Goal: Task Accomplishment & Management: Use online tool/utility

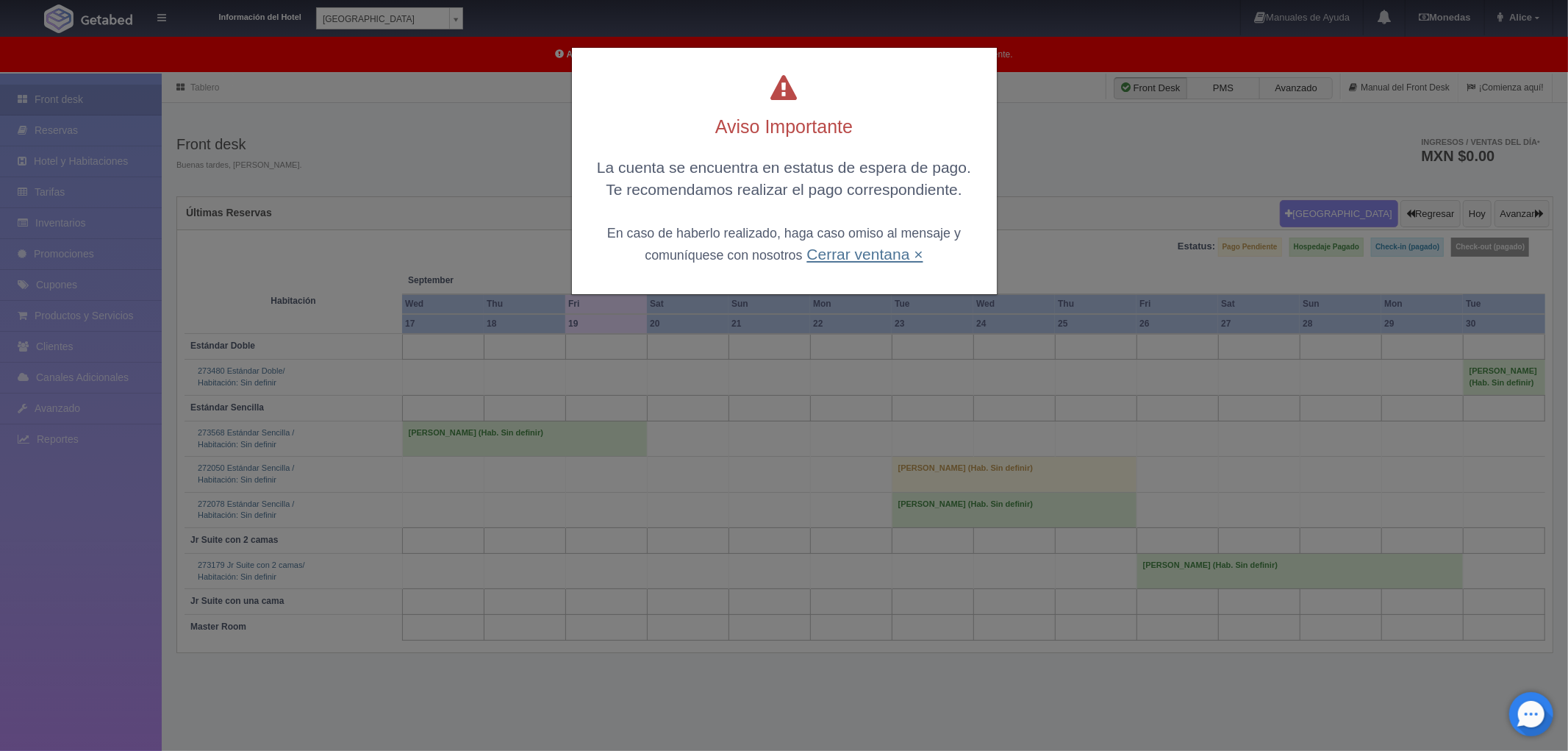
click at [833, 259] on link "Cerrar ventana ×" at bounding box center [864, 254] width 116 height 17
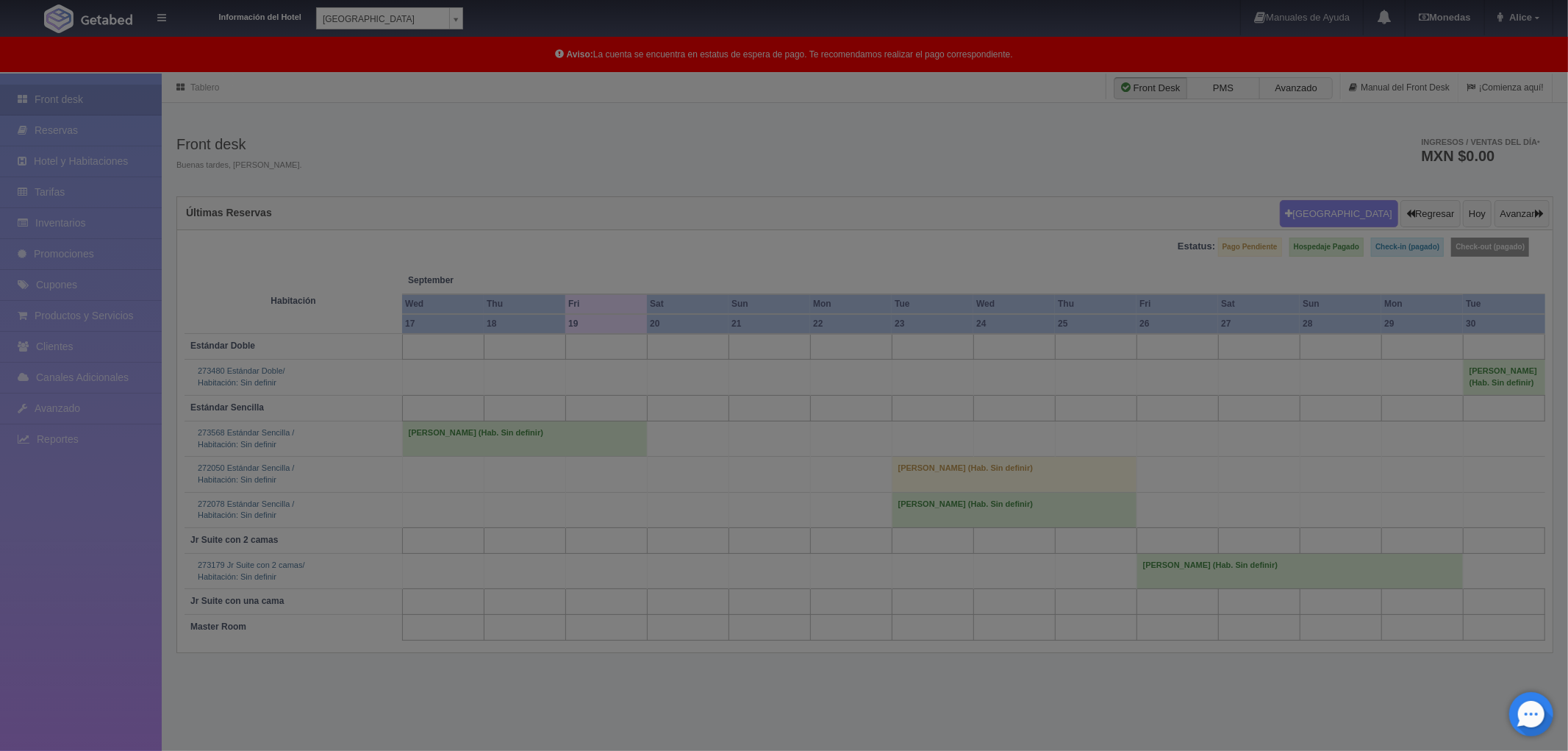
click at [835, 247] on body "Información del Hotel [GEOGRAPHIC_DATA] Campeche [GEOGRAPHIC_DATA] Campeche [GE…" at bounding box center [784, 449] width 1568 height 753
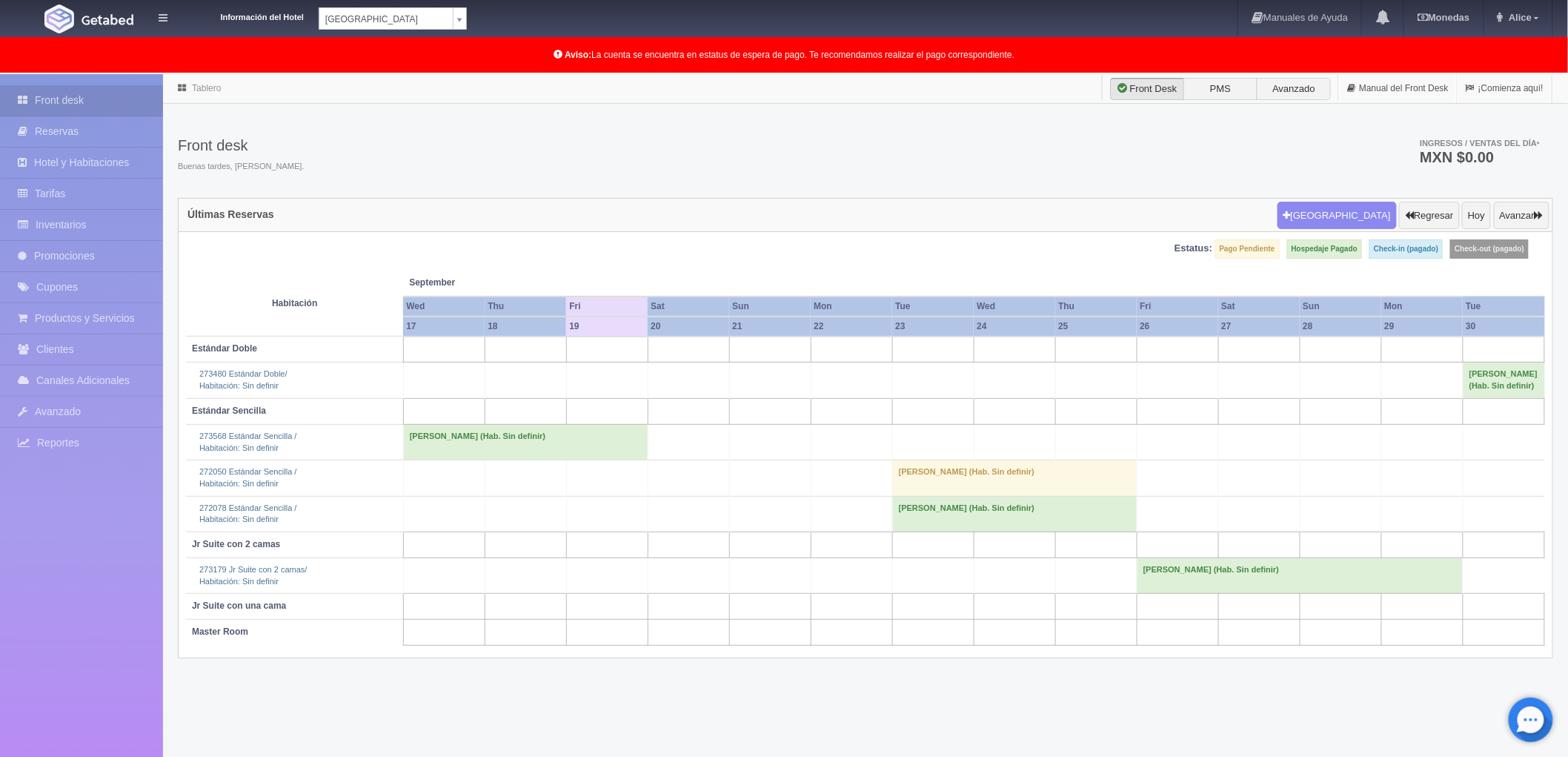
click at [468, 17] on div "Información del Hotel [GEOGRAPHIC_DATA] Campeche [GEOGRAPHIC_DATA] Campeche [GE…" at bounding box center [784, 18] width 1568 height 37
click at [461, 74] on body "Información del Hotel [GEOGRAPHIC_DATA] Campeche [GEOGRAPHIC_DATA] Campeche [GE…" at bounding box center [784, 453] width 1568 height 759
select select "375"
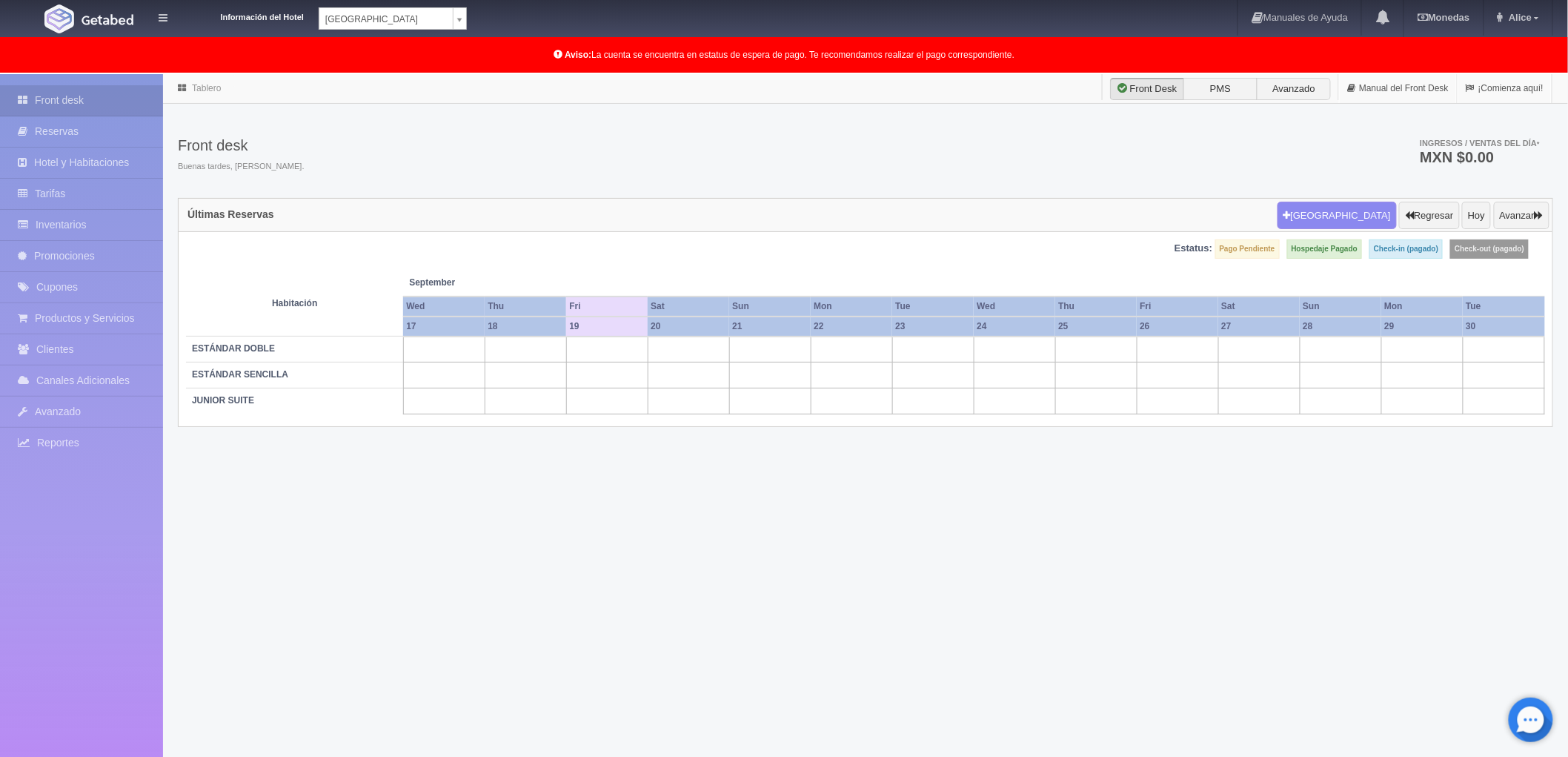
click at [465, 74] on body "Información del Hotel Hotel Plaza Colonial Hotel Plaza Campeche Hotel Plaza Col…" at bounding box center [784, 453] width 1568 height 759
select select "342"
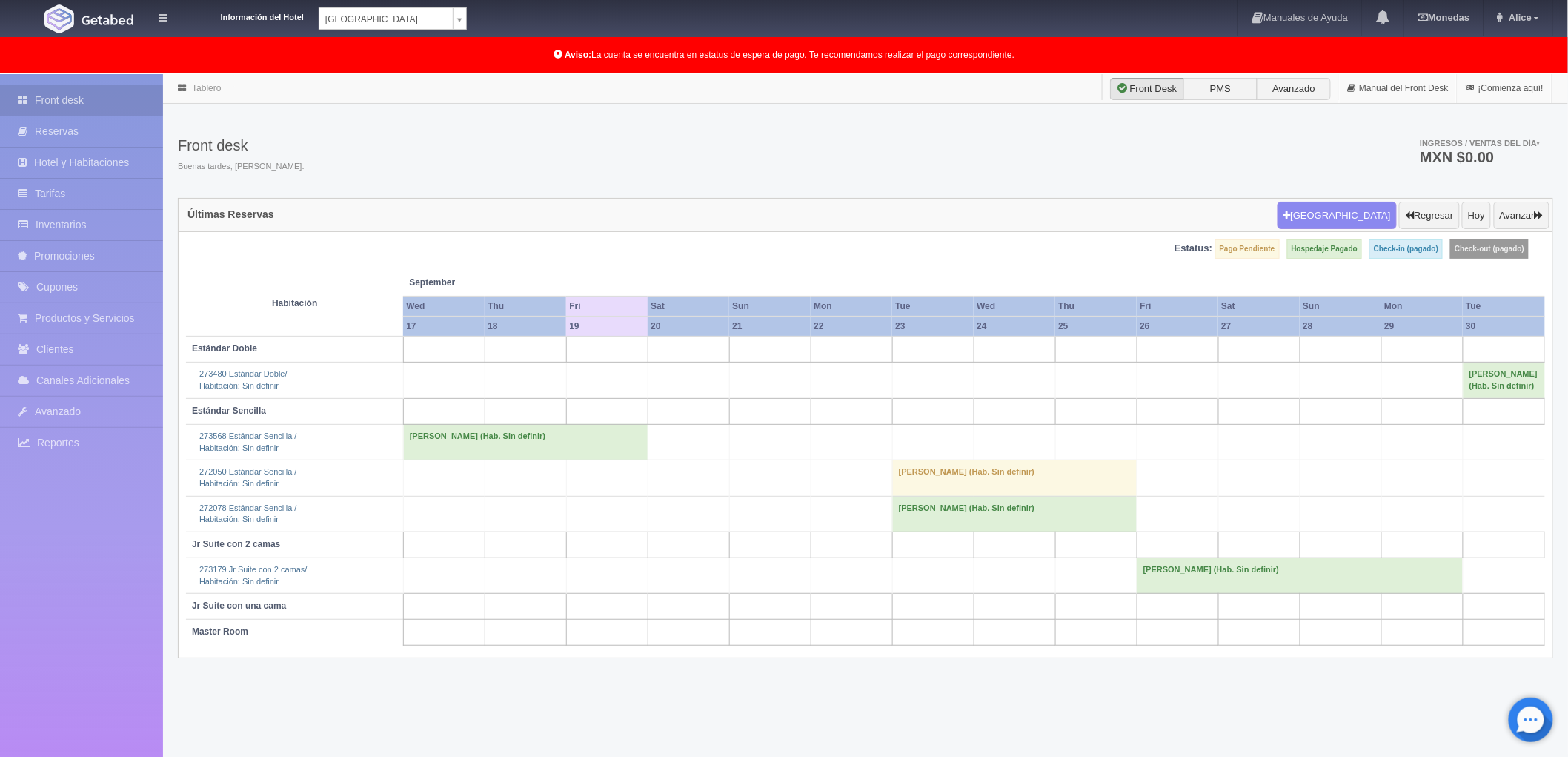
click at [628, 436] on td "[PERSON_NAME] (Hab. Sin definir)" at bounding box center [525, 441] width 245 height 36
click at [853, 456] on td at bounding box center [852, 441] width 82 height 36
click at [604, 446] on td "[PERSON_NAME] (Hab. Sin definir)" at bounding box center [525, 441] width 245 height 36
